Goal: Task Accomplishment & Management: Manage account settings

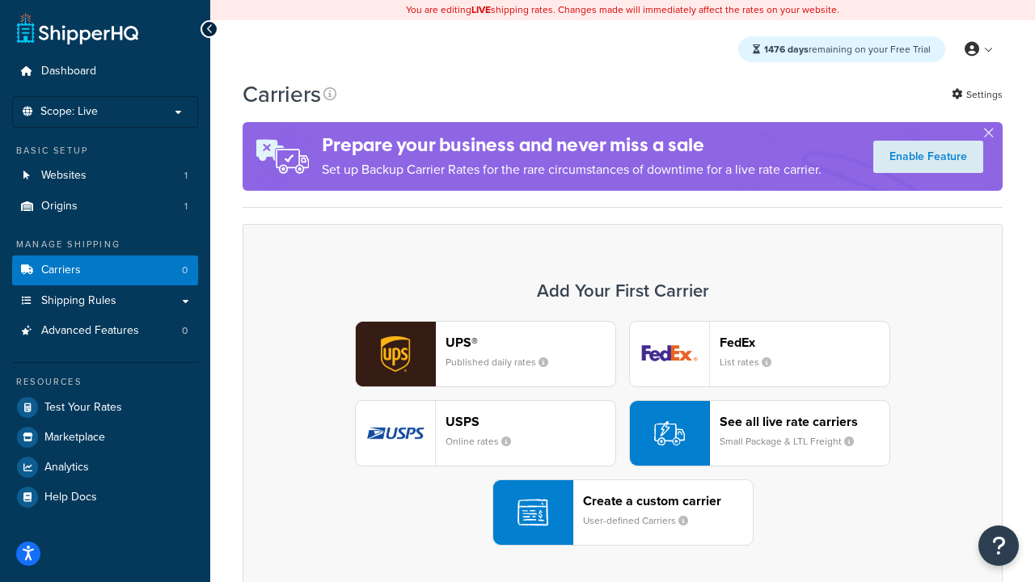
click at [622, 434] on div "UPS® Published daily rates FedEx List rates USPS Online rates See all live rate…" at bounding box center [623, 433] width 726 height 225
click at [804, 343] on header "FedEx" at bounding box center [805, 342] width 170 height 15
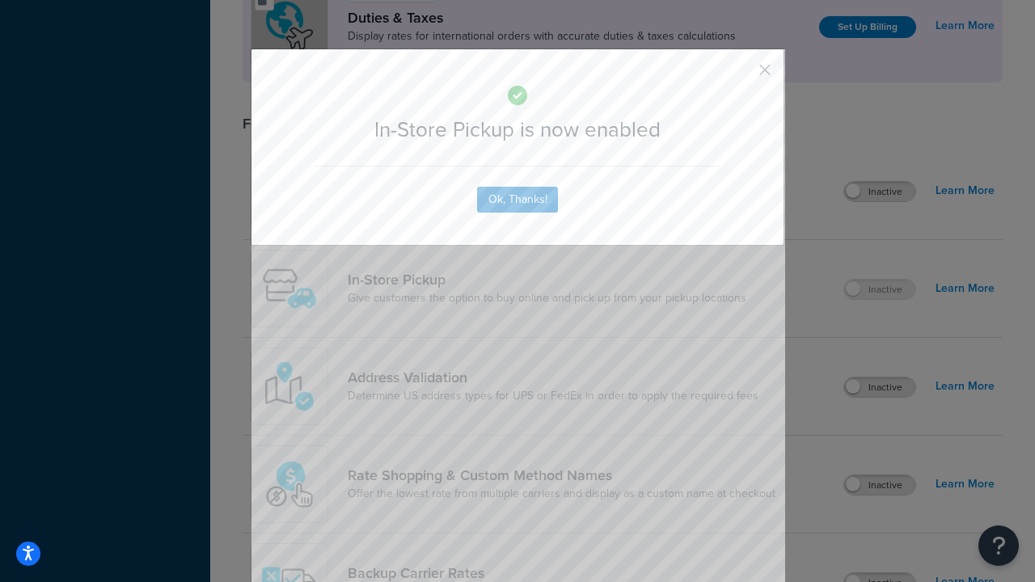
click at [741, 75] on button "button" at bounding box center [741, 76] width 4 height 4
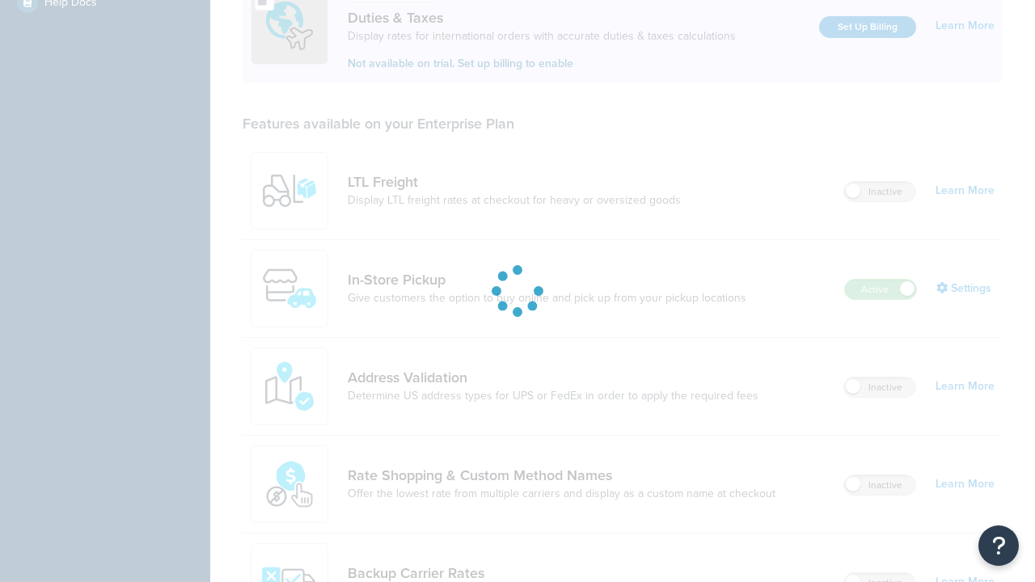
scroll to position [495, 0]
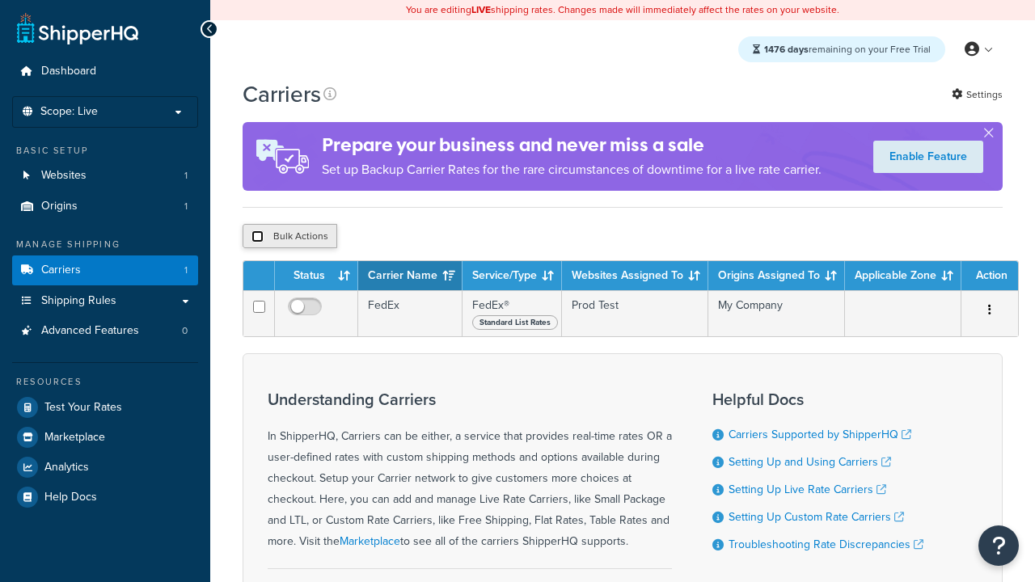
click at [257, 239] on input "checkbox" at bounding box center [257, 236] width 12 height 12
checkbox input "true"
click at [0, 0] on button "Delete" at bounding box center [0, 0] width 0 height 0
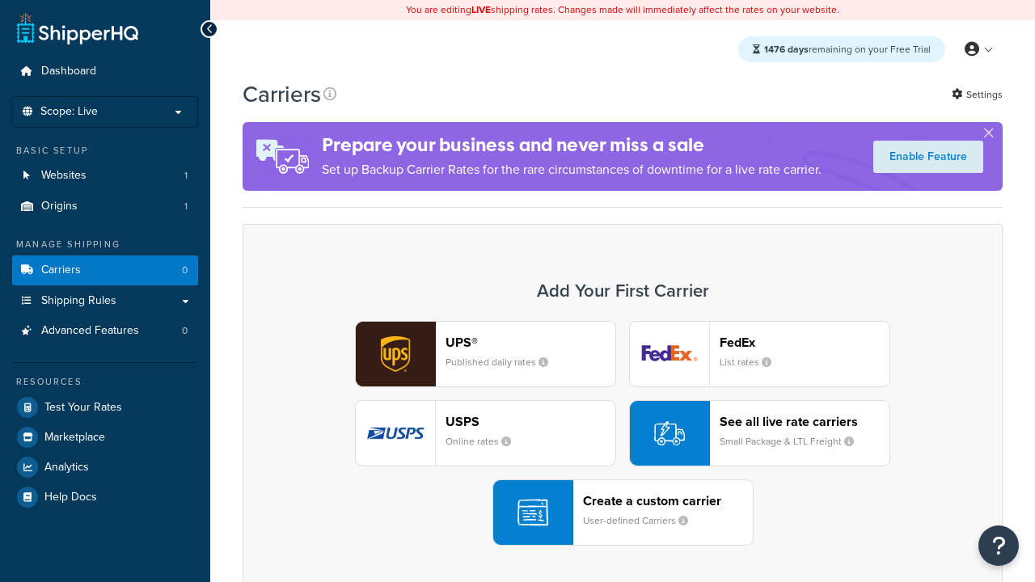
click at [622, 434] on div "UPS® Published daily rates FedEx List rates USPS Online rates See all live rate…" at bounding box center [623, 433] width 726 height 225
click at [622, 513] on div "Create a custom carrier User-defined Carriers" at bounding box center [668, 512] width 170 height 39
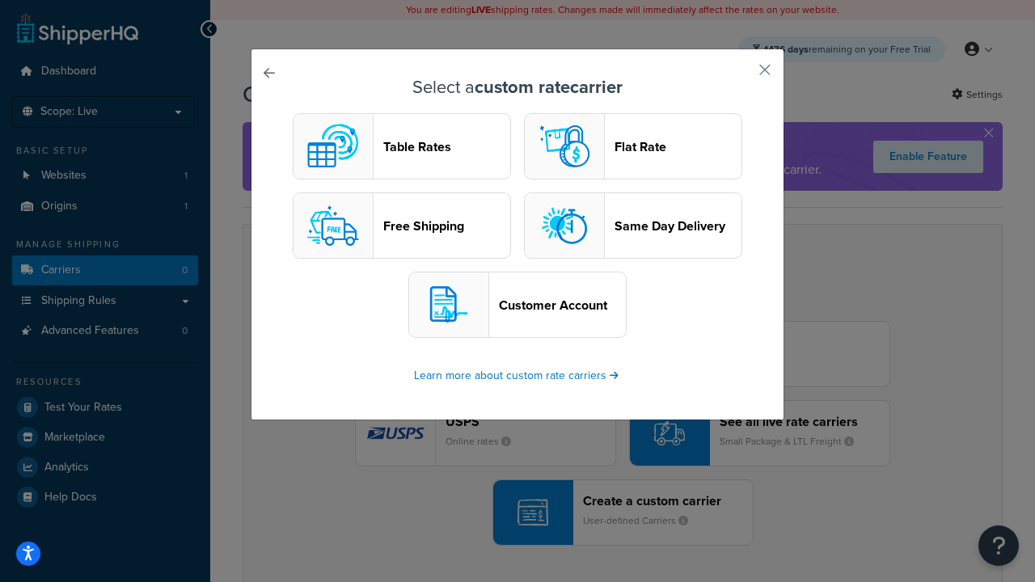
click at [402, 147] on header "Table Rates" at bounding box center [446, 146] width 127 height 15
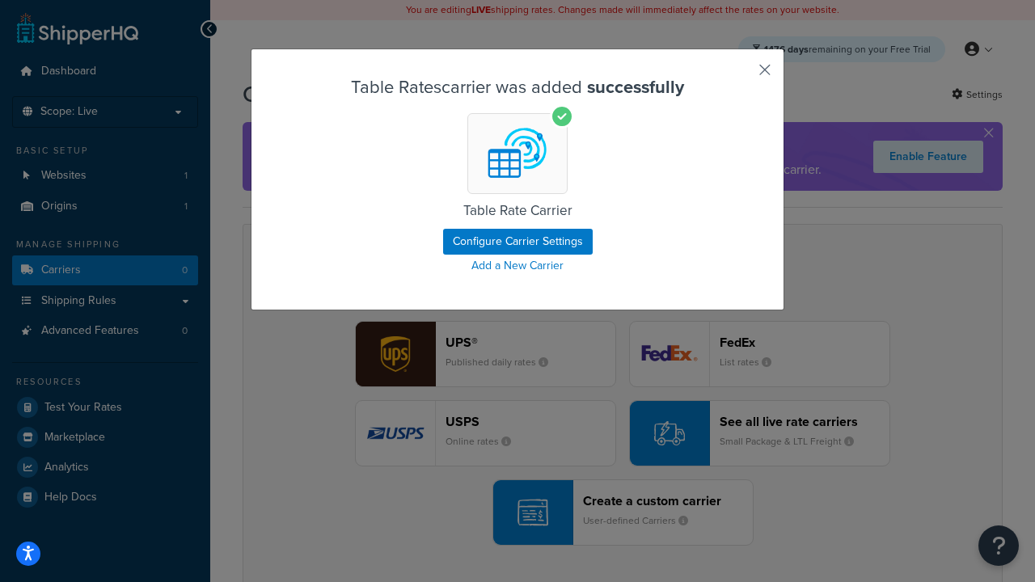
click at [741, 75] on button "button" at bounding box center [741, 76] width 4 height 4
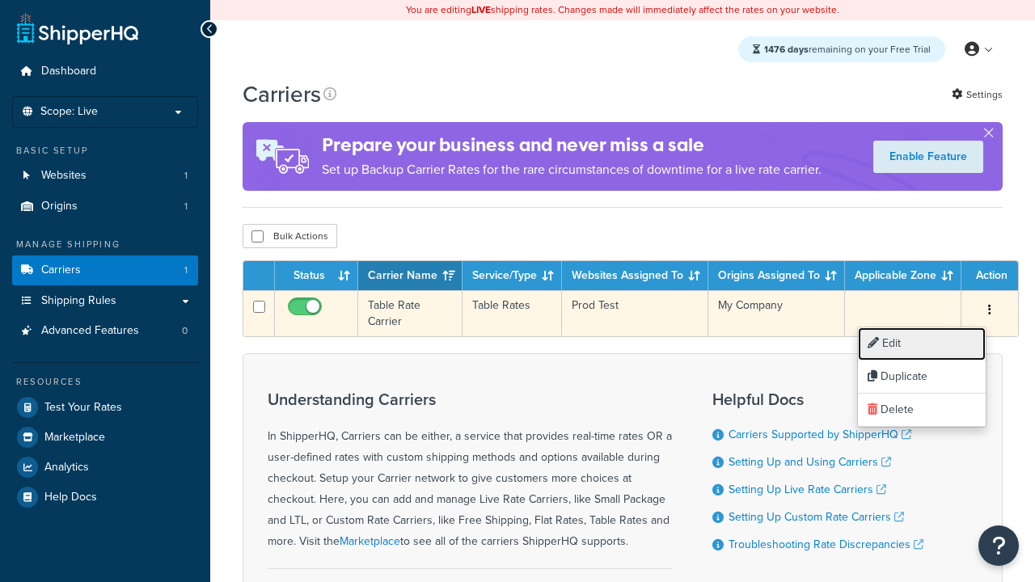
click at [921, 344] on link "Edit" at bounding box center [922, 343] width 128 height 33
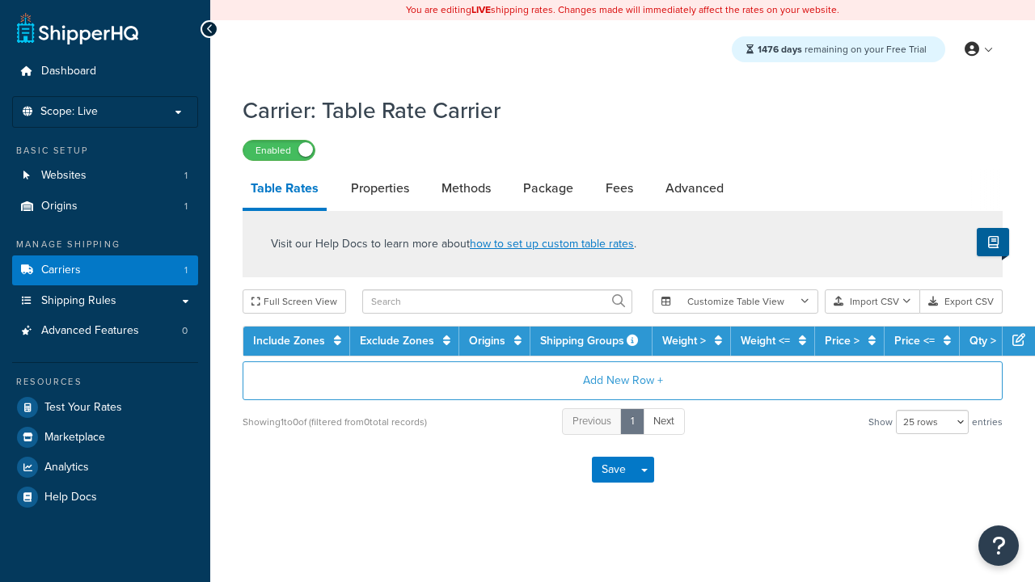
select select "25"
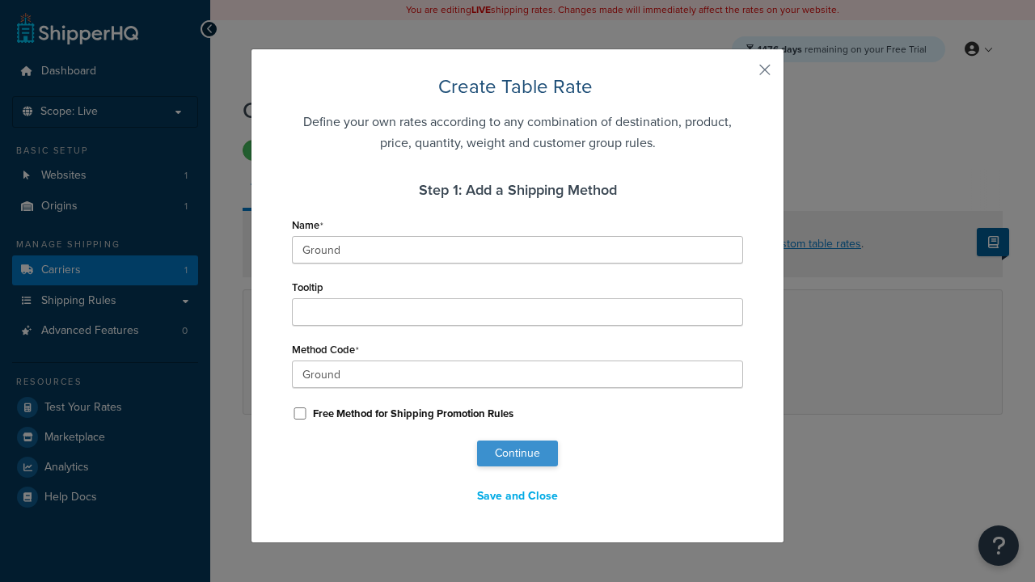
type input "Ground"
click at [517, 454] on button "Continue" at bounding box center [517, 454] width 81 height 26
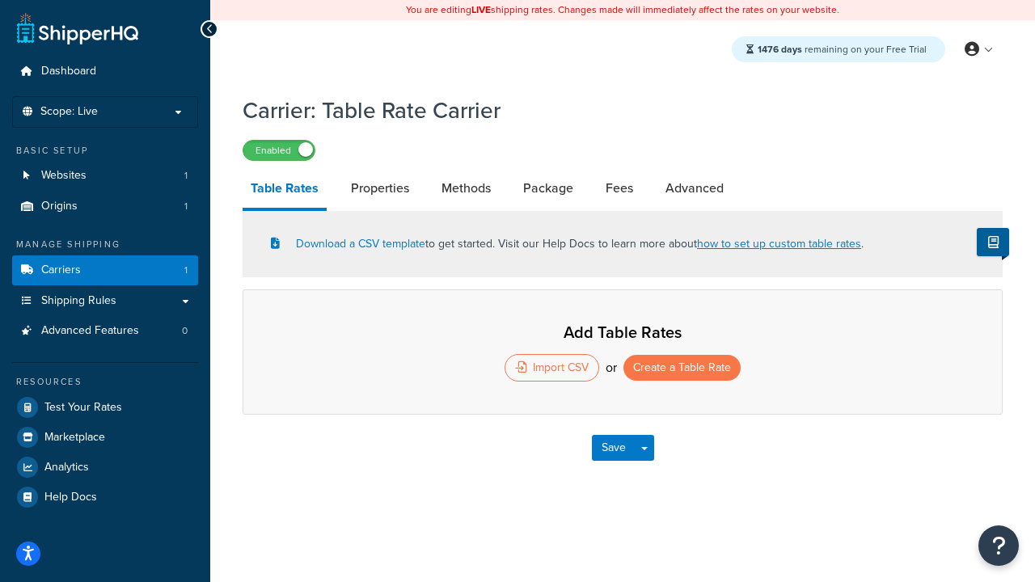
select select "25"
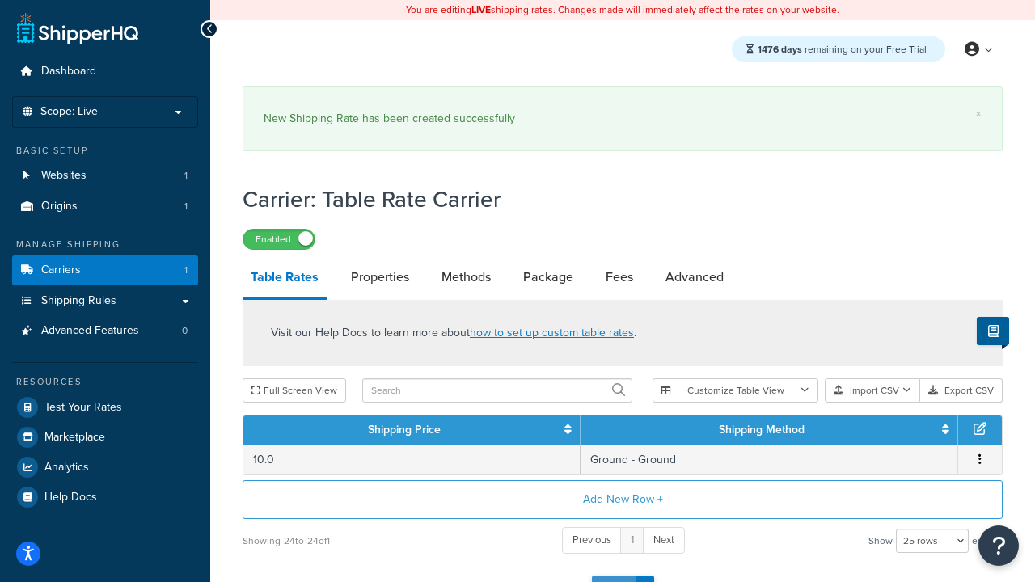
click at [613, 576] on button "Save" at bounding box center [614, 589] width 44 height 26
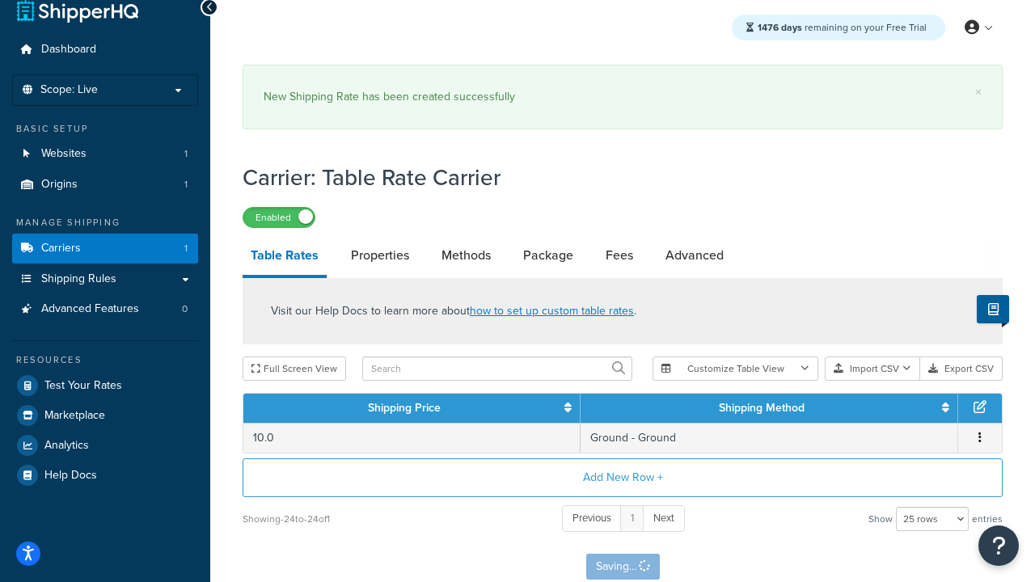
scroll to position [0, 0]
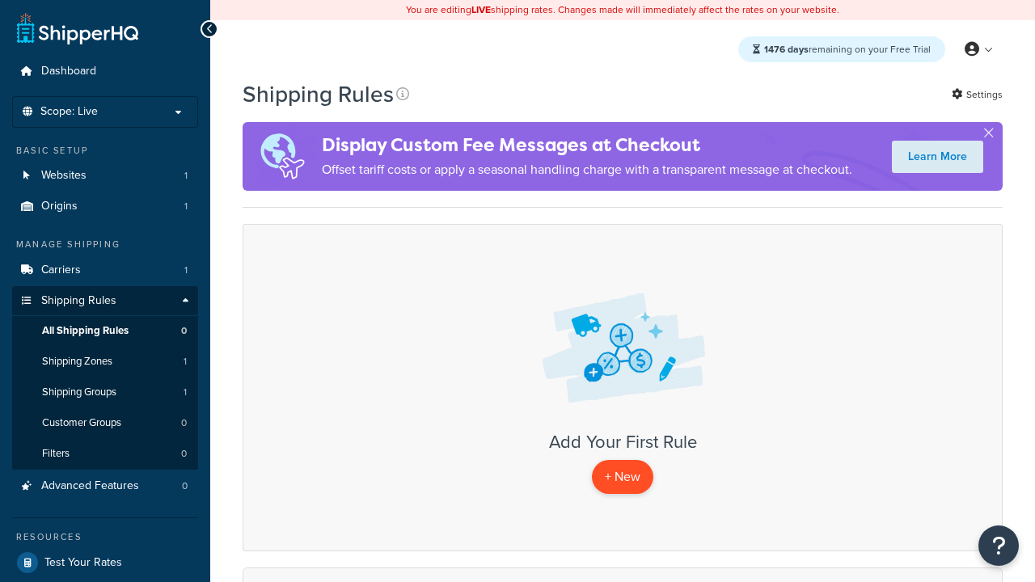
click at [622, 478] on p "+ New" at bounding box center [622, 476] width 61 height 33
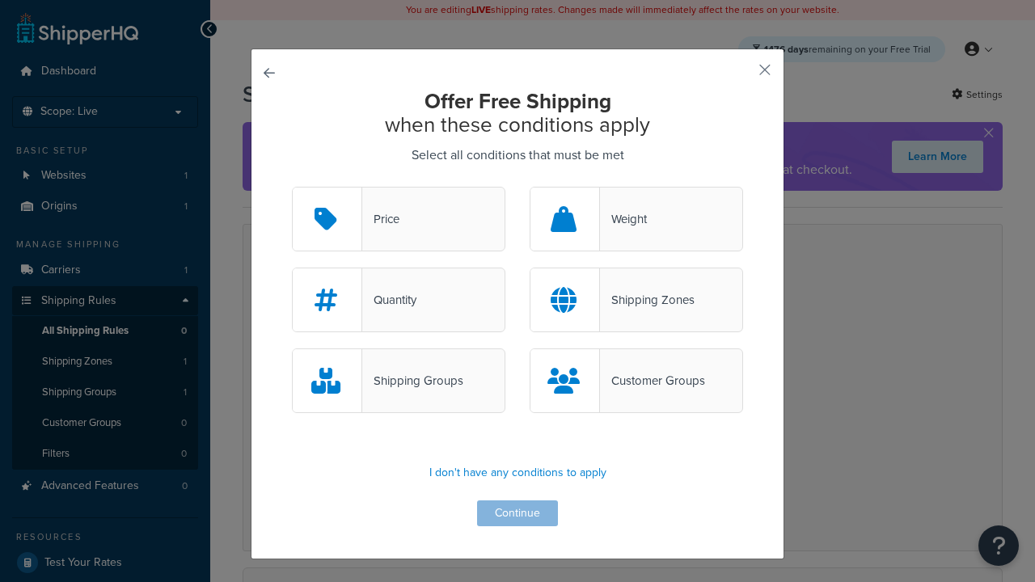
click at [399, 220] on div "Price" at bounding box center [380, 219] width 37 height 23
click at [0, 0] on input "Price" at bounding box center [0, 0] width 0 height 0
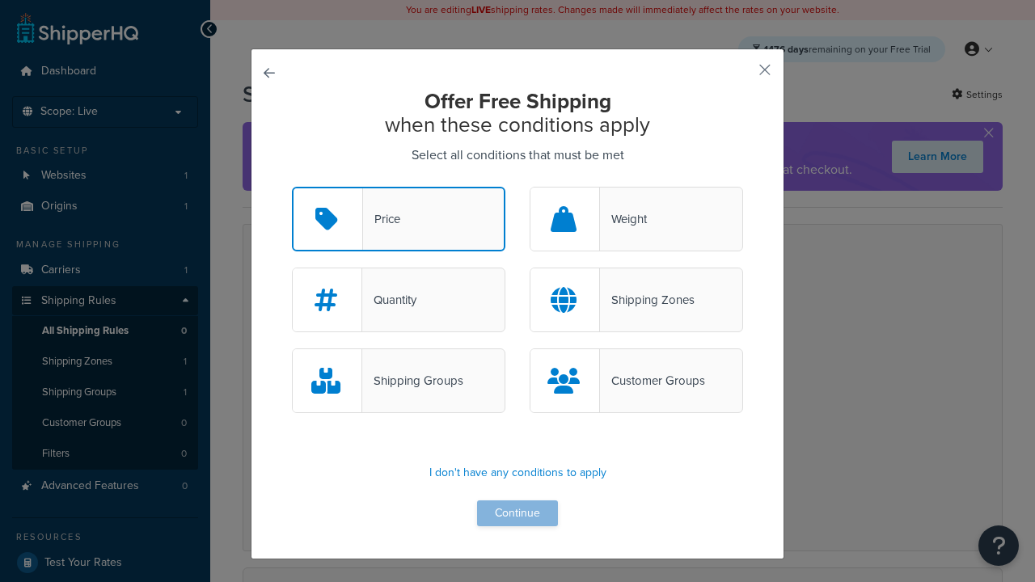
click at [517, 514] on button "Continue" at bounding box center [517, 513] width 81 height 26
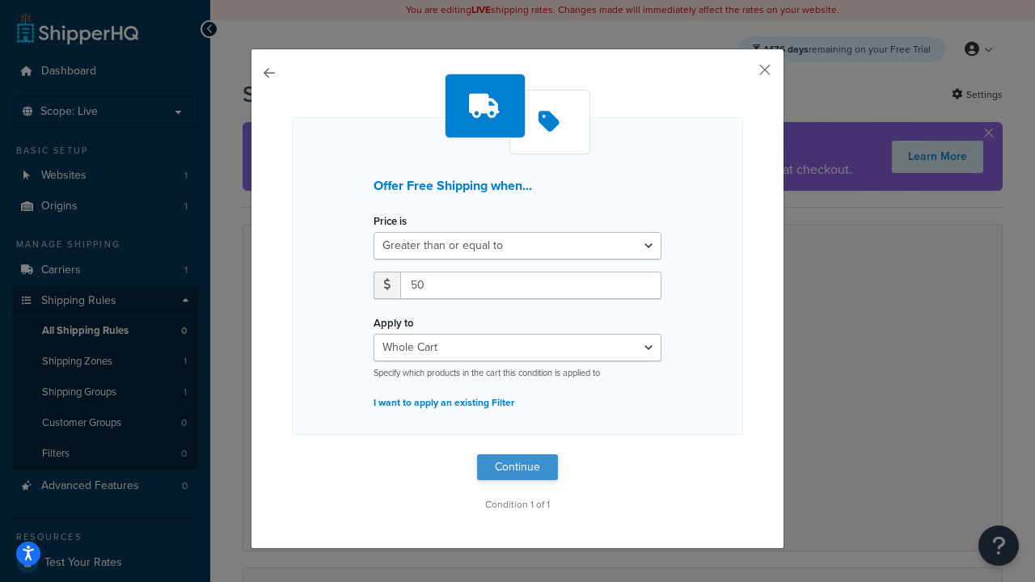
type input "50"
click at [517, 466] on button "Continue" at bounding box center [517, 467] width 81 height 26
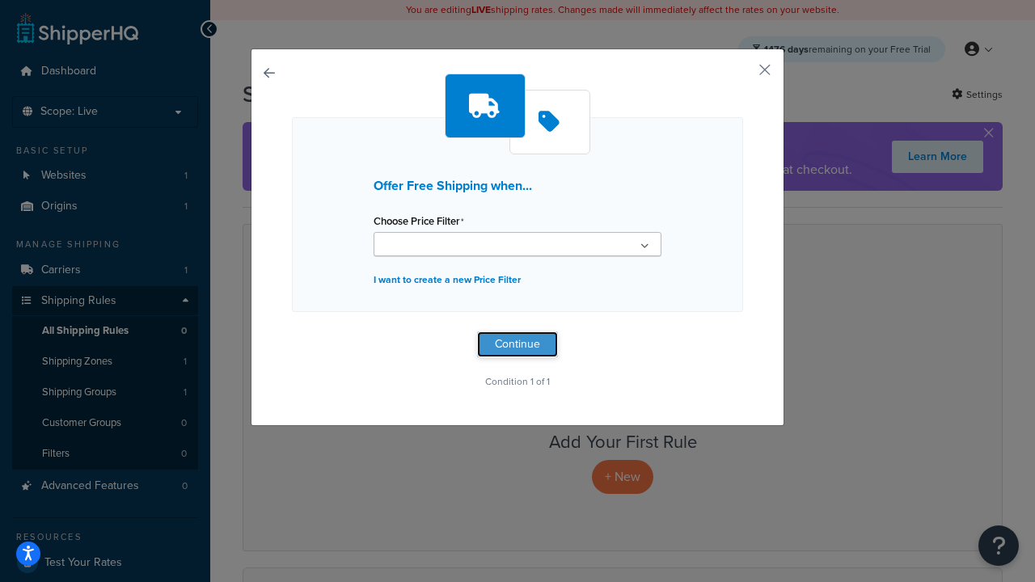
click at [517, 350] on button "Continue" at bounding box center [517, 344] width 81 height 26
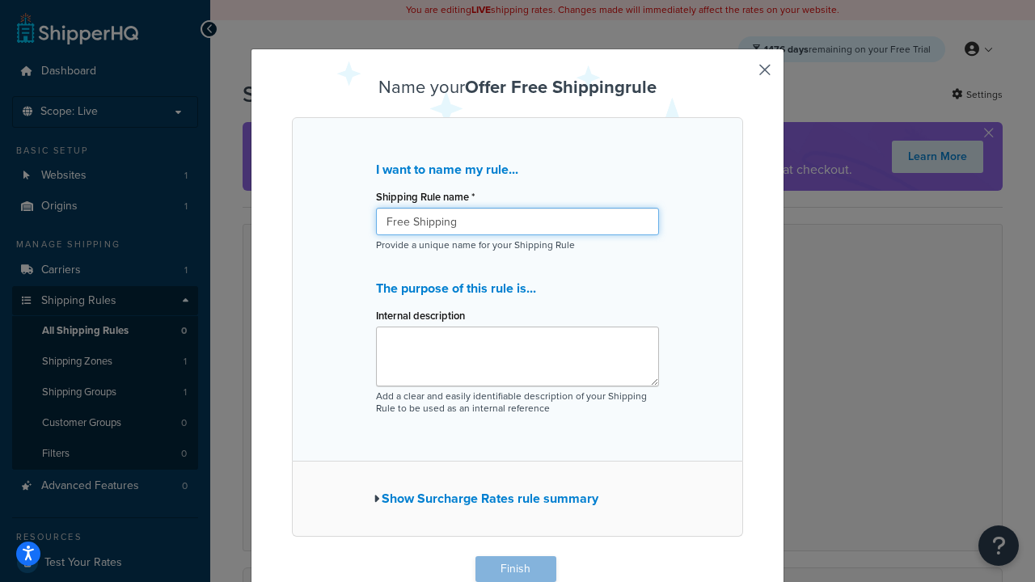
type input "Free Shipping"
click at [515, 569] on button "Finish" at bounding box center [515, 569] width 81 height 26
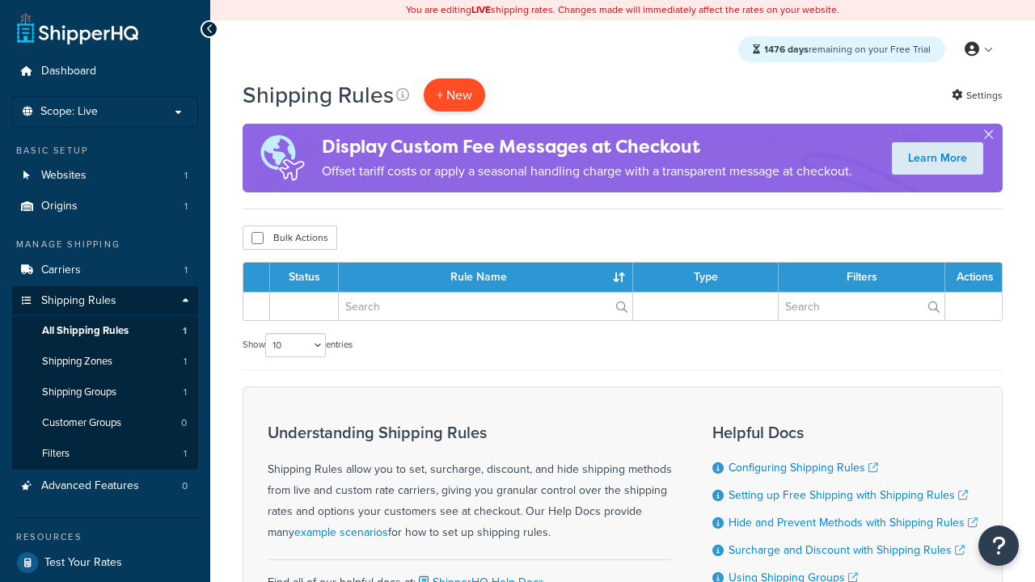
click at [452, 95] on p "+ New" at bounding box center [454, 94] width 61 height 33
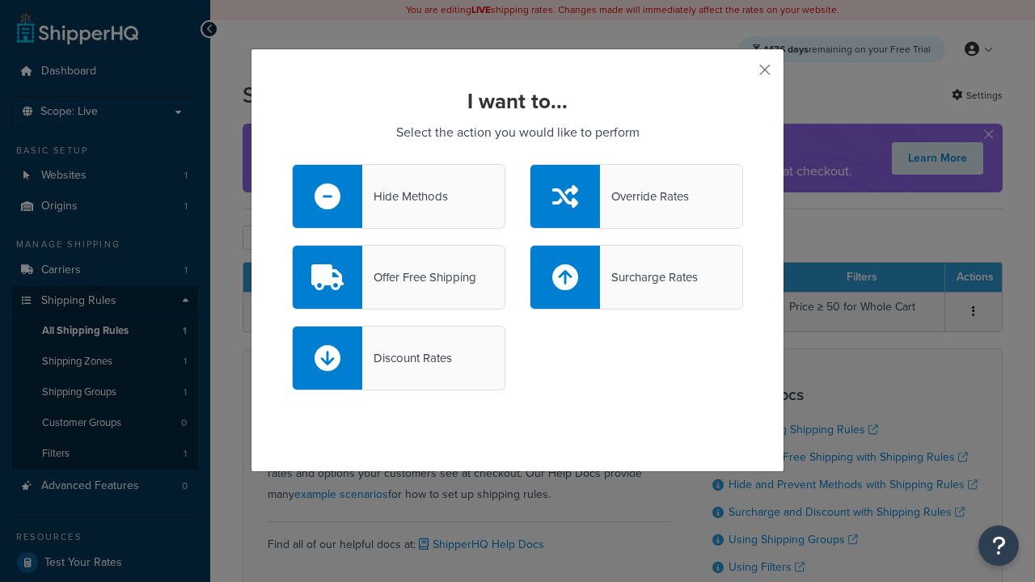
click at [636, 196] on div "Override Rates" at bounding box center [644, 196] width 89 height 23
click at [0, 0] on input "Override Rates" at bounding box center [0, 0] width 0 height 0
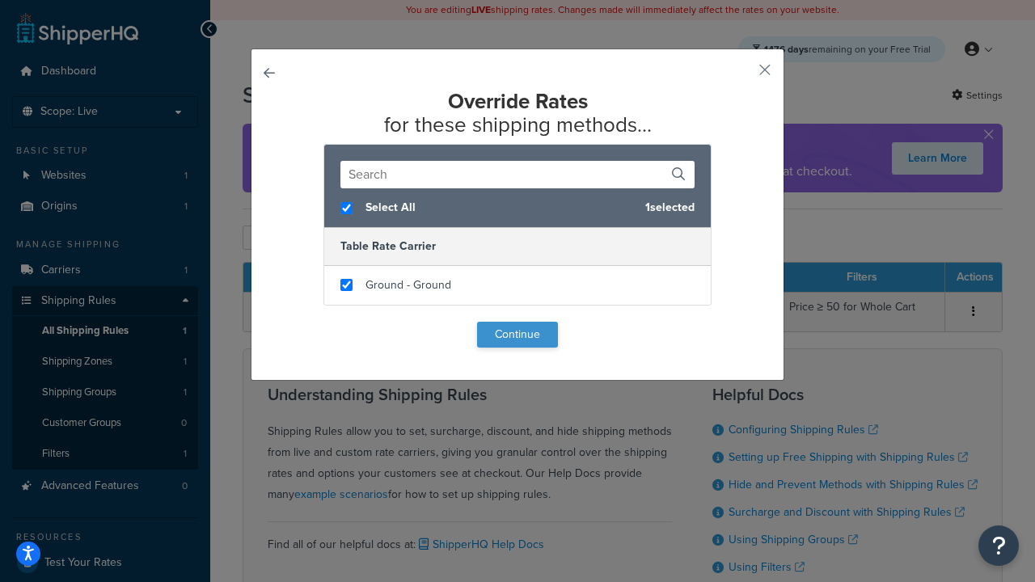
click at [517, 335] on button "Continue" at bounding box center [517, 335] width 81 height 26
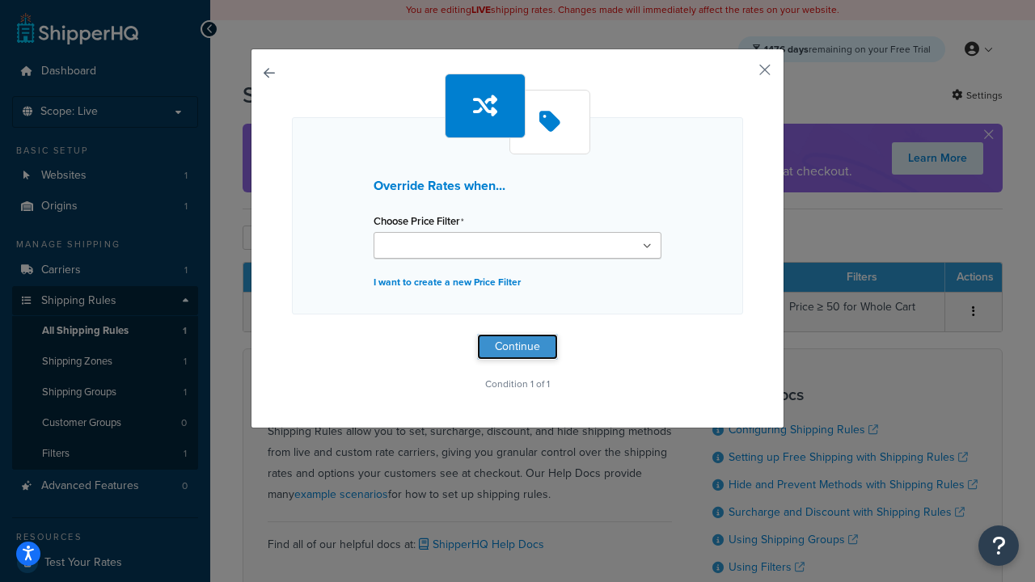
click at [517, 346] on button "Continue" at bounding box center [517, 347] width 81 height 26
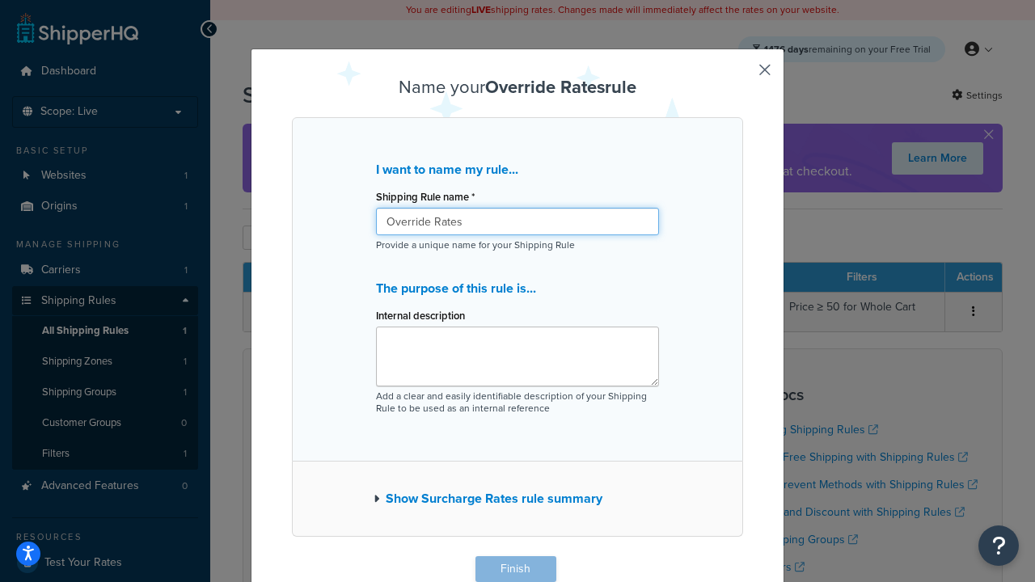
type input "Override Rates"
click at [515, 569] on button "Finish" at bounding box center [515, 569] width 81 height 26
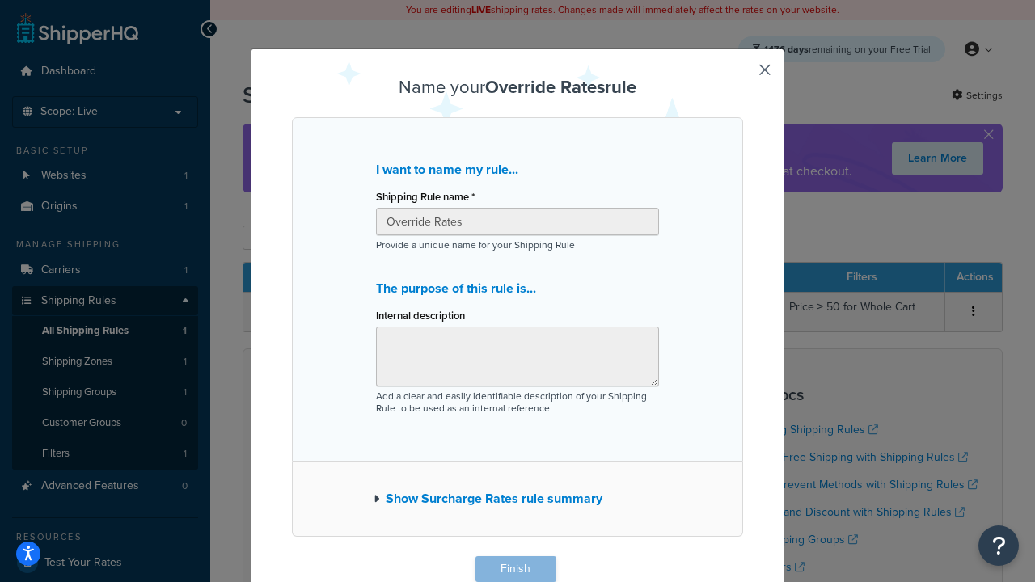
scroll to position [1, 0]
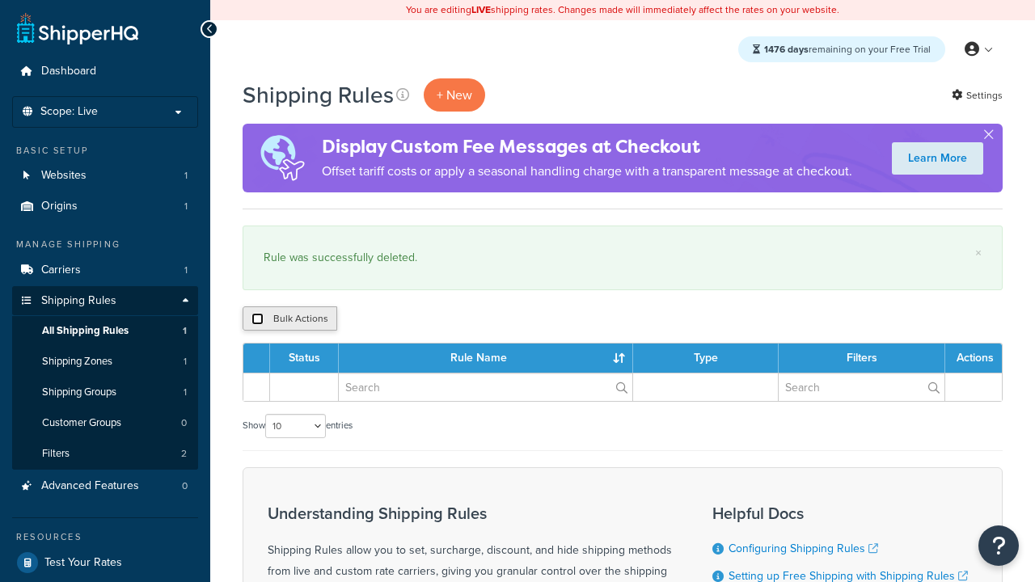
click at [257, 320] on input "checkbox" at bounding box center [257, 319] width 12 height 12
click at [289, 320] on button "Bulk Actions" at bounding box center [290, 318] width 95 height 24
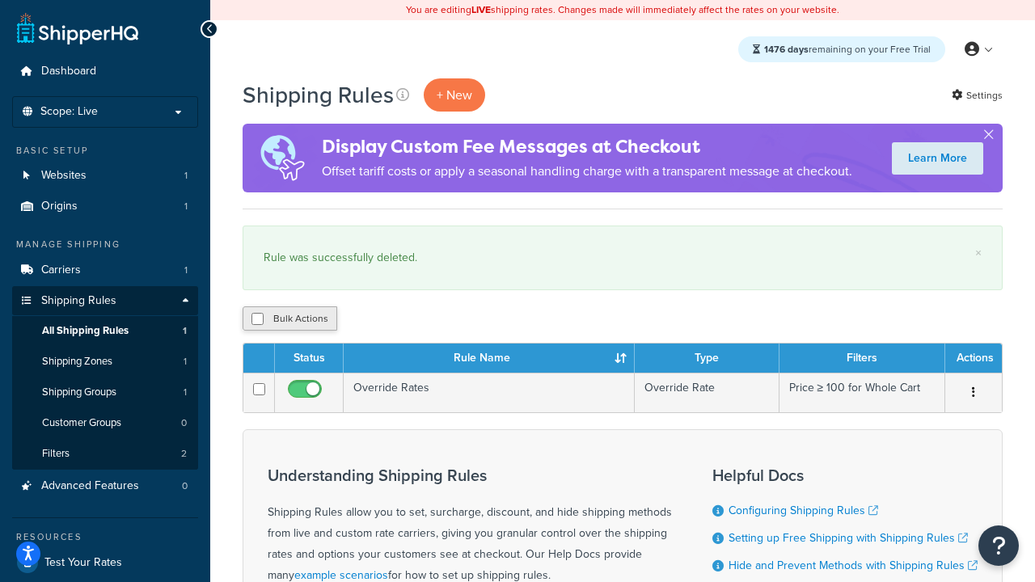
click at [261, 310] on button "Bulk Actions" at bounding box center [290, 318] width 95 height 24
checkbox input "true"
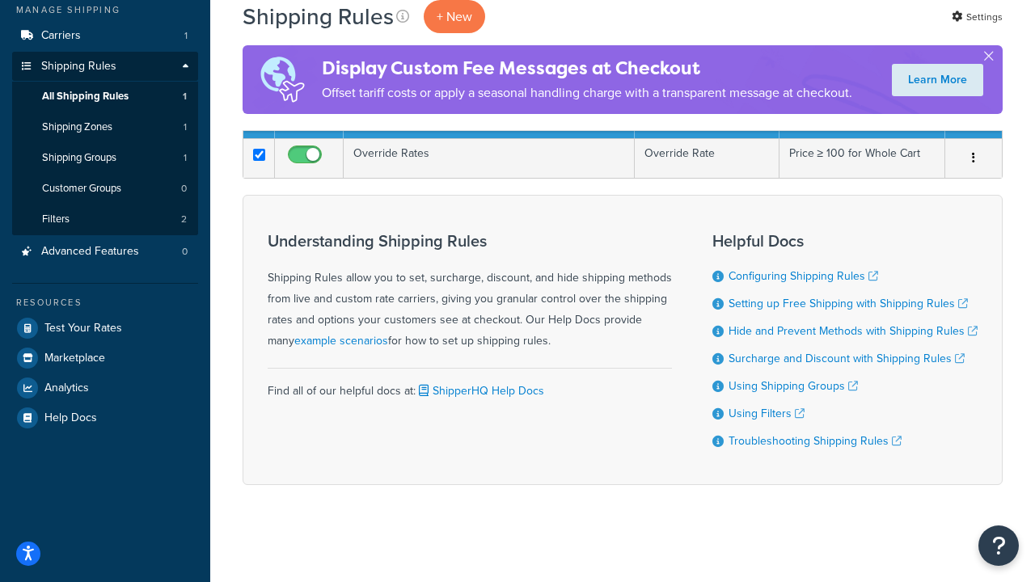
click at [430, 96] on button "Delete" at bounding box center [431, 84] width 56 height 24
